Goal: Navigation & Orientation: Understand site structure

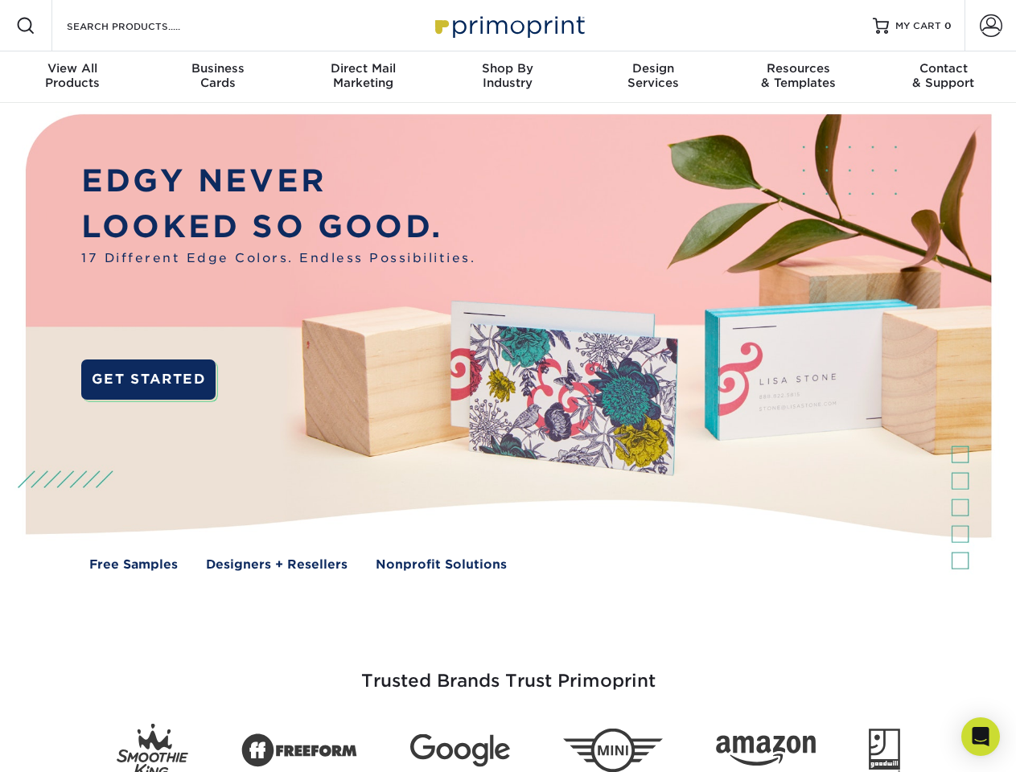
click at [507, 386] on img at bounding box center [507, 354] width 1005 height 503
click at [26, 26] on span at bounding box center [25, 25] width 19 height 19
click at [990, 26] on span at bounding box center [990, 25] width 23 height 23
click at [72, 77] on div "View All Products" at bounding box center [72, 75] width 145 height 29
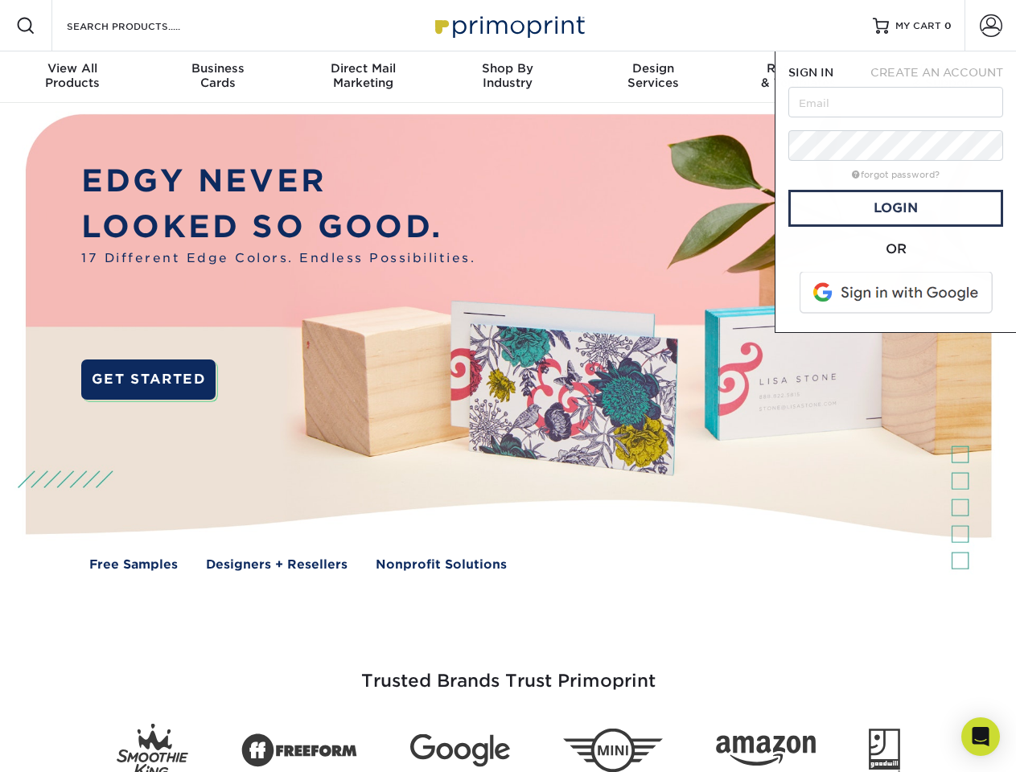
click at [217, 77] on div "Business Cards" at bounding box center [217, 75] width 145 height 29
click at [363, 77] on div "Direct Mail Marketing" at bounding box center [362, 75] width 145 height 29
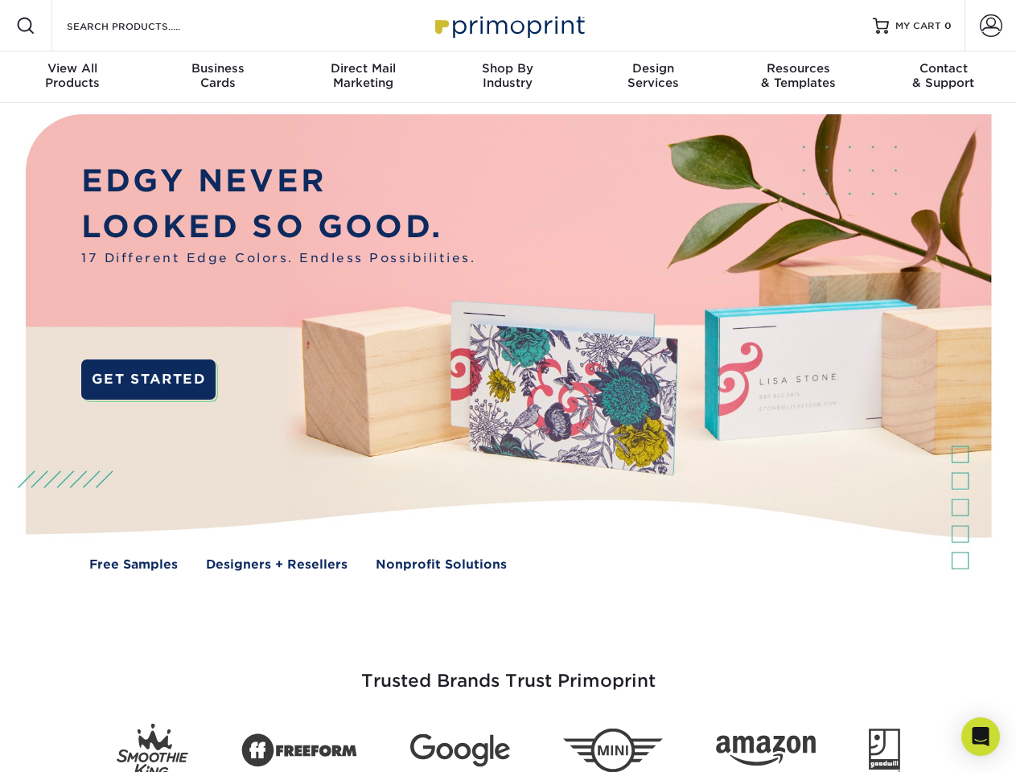
click at [507, 77] on div "Shop By Industry" at bounding box center [507, 75] width 145 height 29
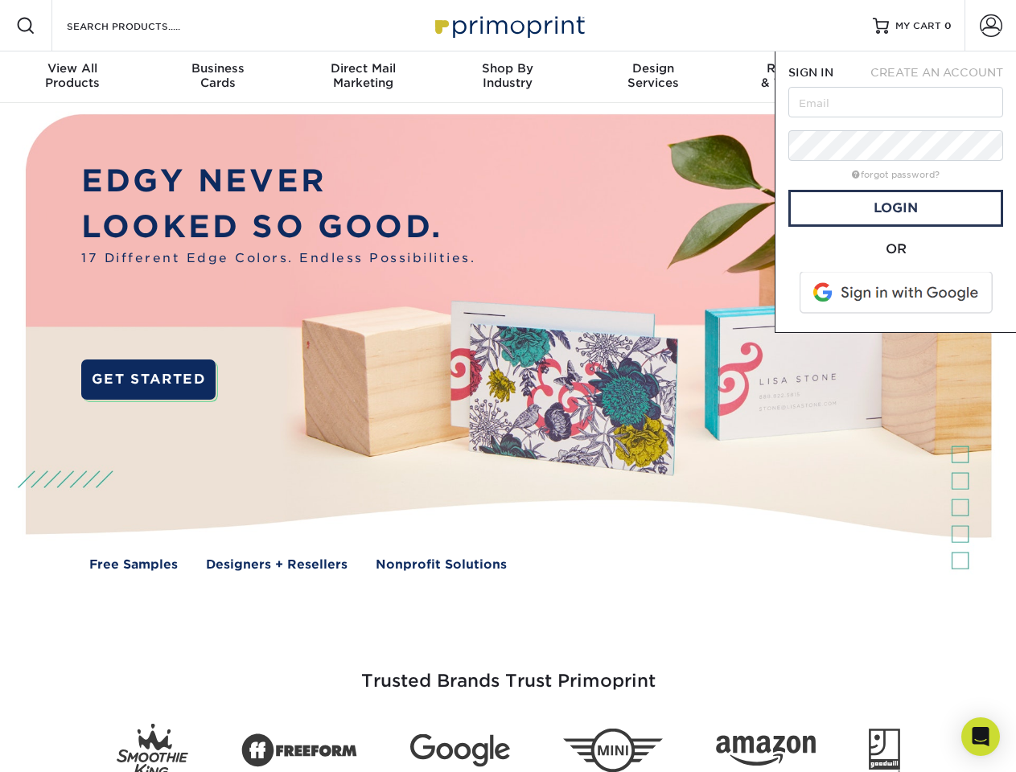
click at [653, 77] on div "Design Services" at bounding box center [653, 75] width 145 height 29
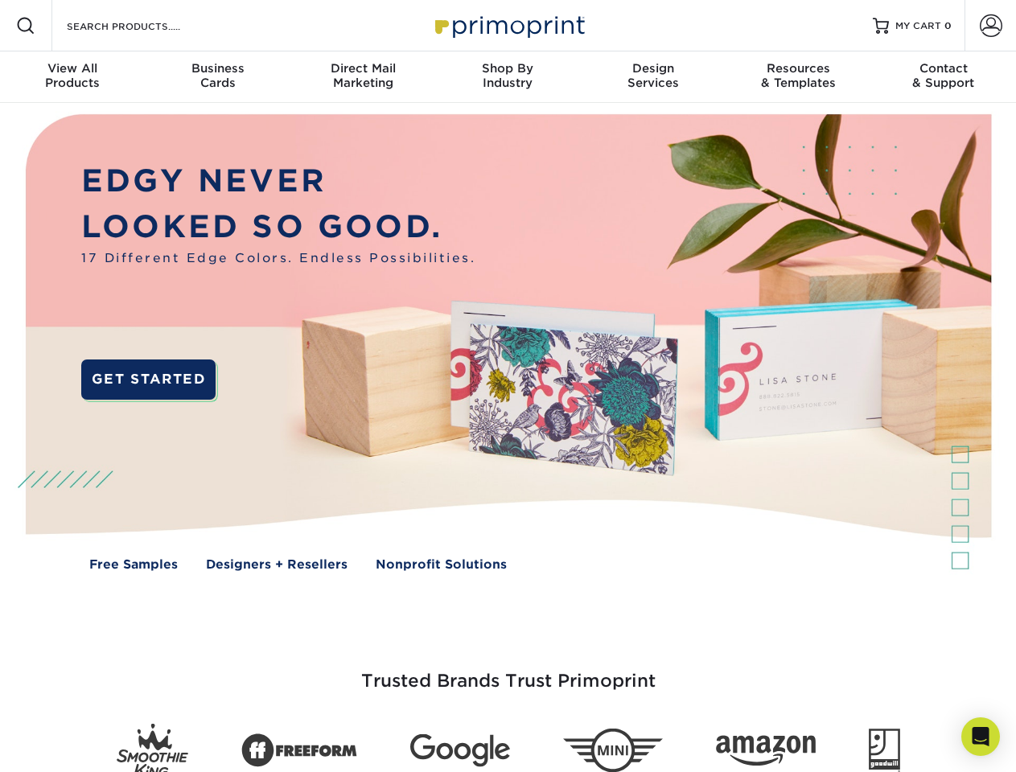
click at [798, 77] on span "SIGN IN" at bounding box center [810, 72] width 45 height 13
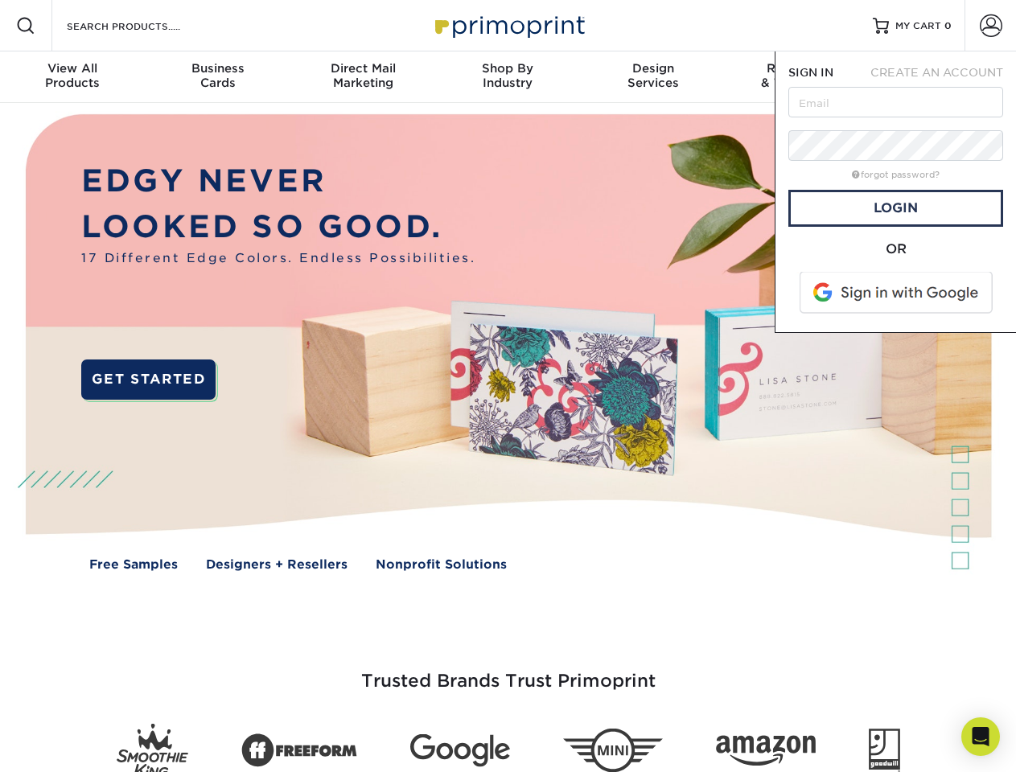
click at [943, 77] on div "Contact & Support" at bounding box center [943, 75] width 145 height 29
